Goal: Find contact information: Find contact information

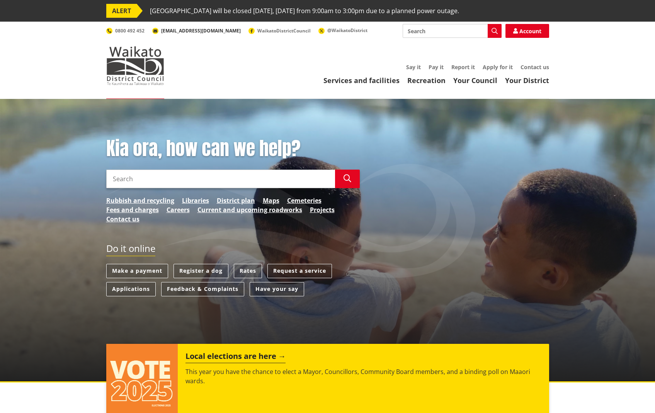
click at [177, 30] on span "[EMAIL_ADDRESS][DOMAIN_NAME]" at bounding box center [201, 30] width 80 height 7
click at [138, 78] on img at bounding box center [135, 65] width 58 height 39
click at [419, 81] on link "Recreation" at bounding box center [426, 80] width 38 height 9
